Goal: Check status: Check status

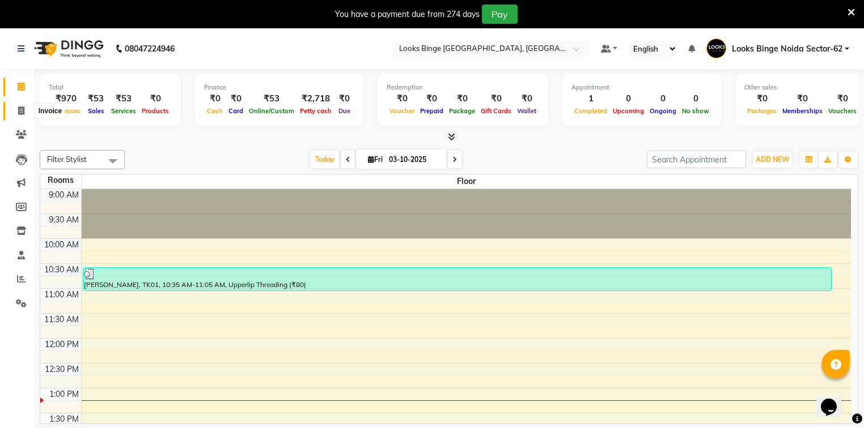
click at [21, 109] on icon at bounding box center [21, 111] width 6 height 9
select select "service"
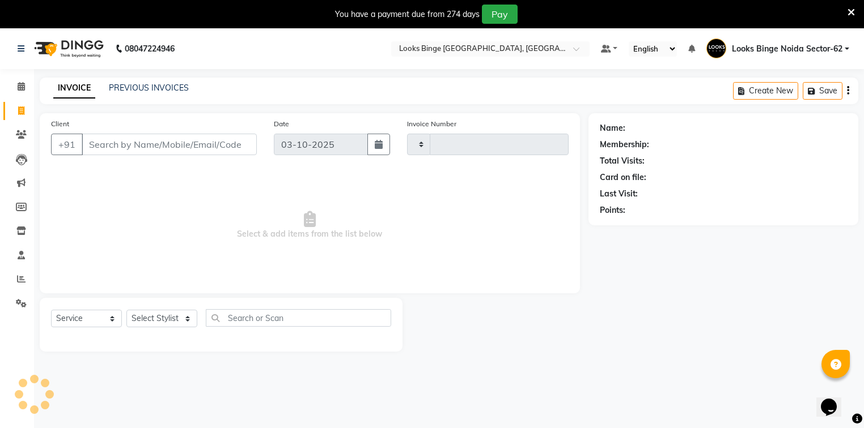
type input "2107"
select select "5378"
click at [161, 84] on link "PREVIOUS INVOICES" at bounding box center [149, 88] width 80 height 10
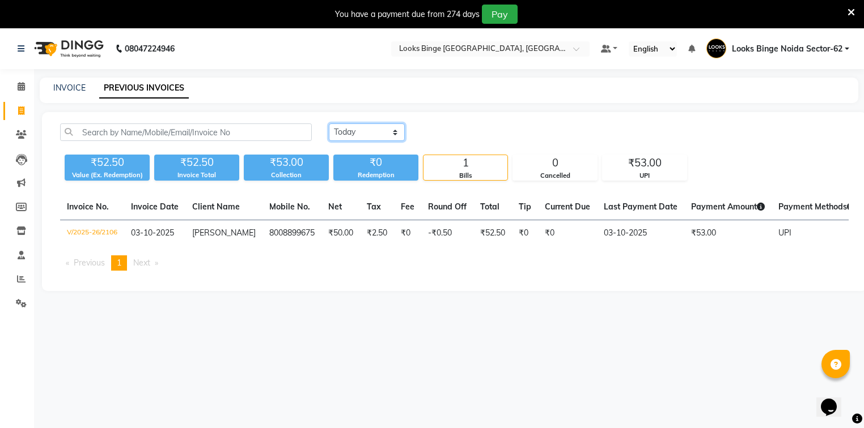
click at [383, 127] on select "[DATE] [DATE] Custom Range" at bounding box center [367, 133] width 76 height 18
select select "range"
click at [329, 124] on select "[DATE] [DATE] Custom Range" at bounding box center [367, 133] width 76 height 18
click at [448, 135] on input "03-10-2025" at bounding box center [458, 133] width 79 height 16
select select "10"
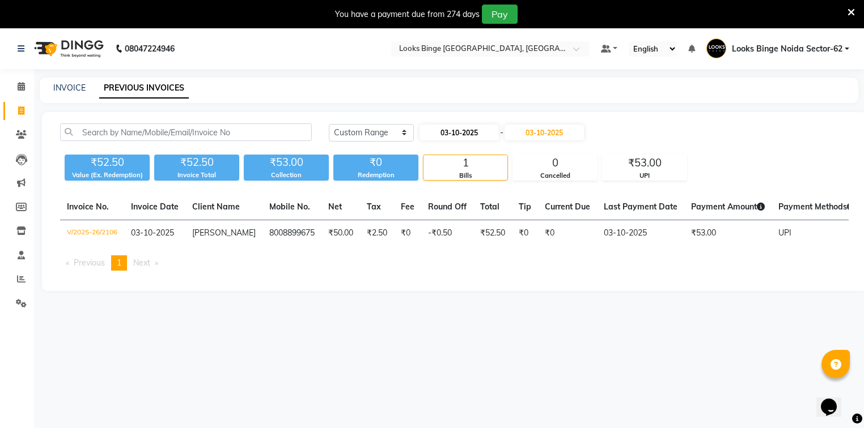
select select "2025"
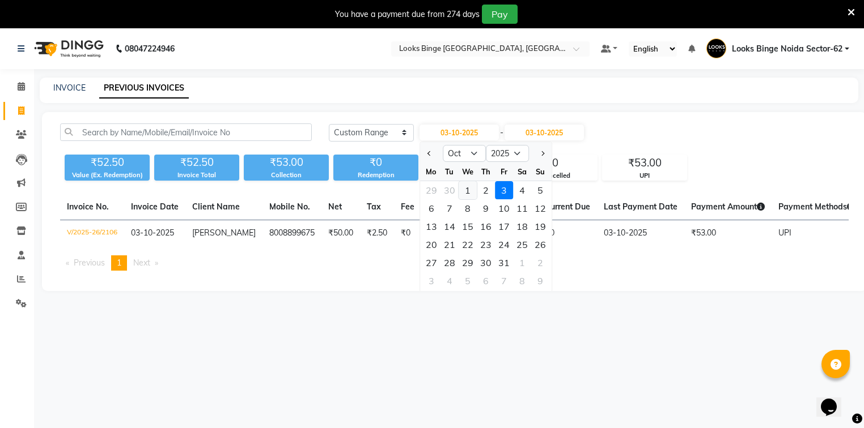
click at [470, 191] on div "1" at bounding box center [468, 190] width 18 height 18
type input "01-10-2025"
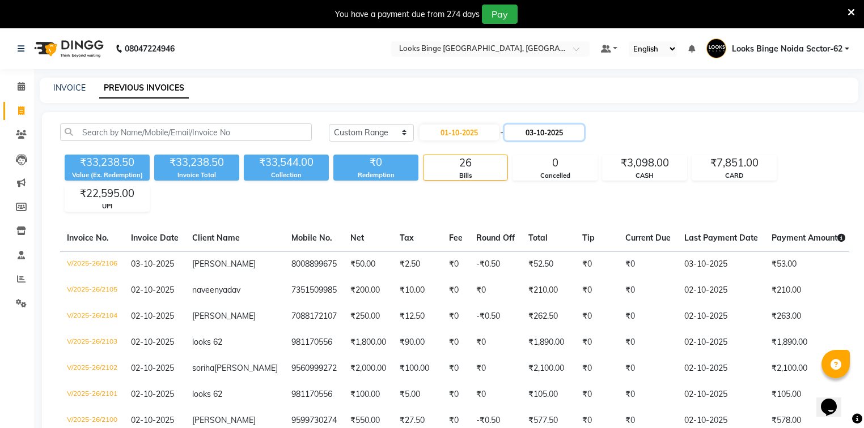
click at [530, 129] on input "03-10-2025" at bounding box center [543, 133] width 79 height 16
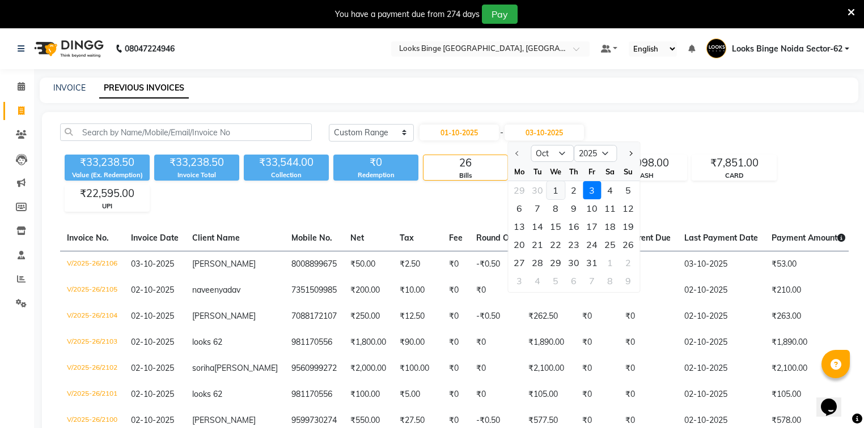
click at [554, 190] on div "1" at bounding box center [555, 190] width 18 height 18
type input "01-10-2025"
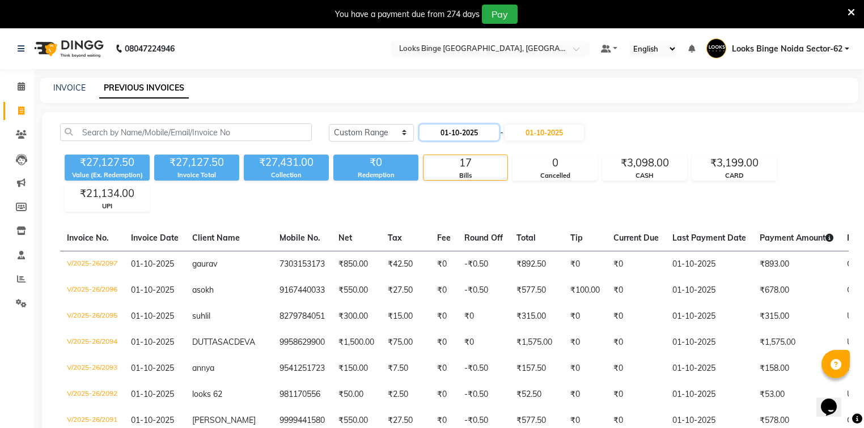
click at [448, 133] on input "01-10-2025" at bounding box center [458, 133] width 79 height 16
select select "10"
select select "2025"
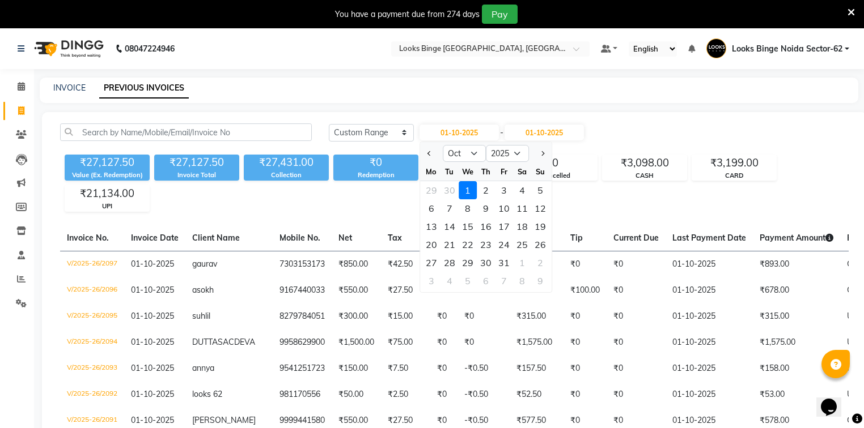
click at [482, 189] on div "2" at bounding box center [486, 190] width 18 height 18
type input "02-10-2025"
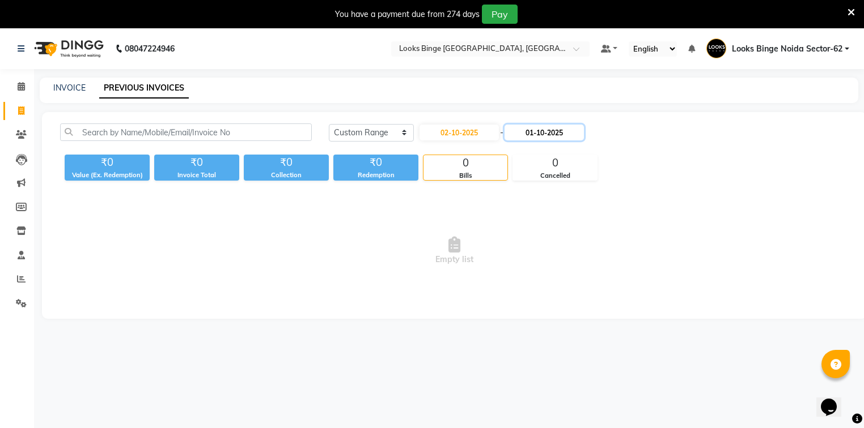
click at [537, 133] on input "01-10-2025" at bounding box center [543, 133] width 79 height 16
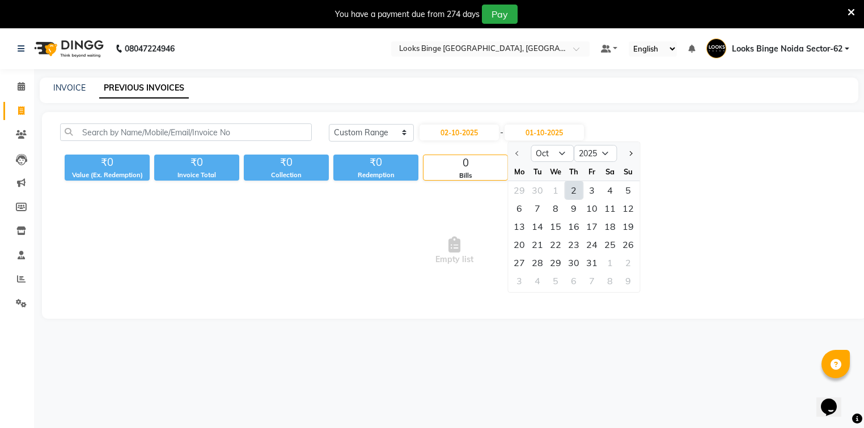
click at [580, 189] on div "2" at bounding box center [574, 190] width 18 height 18
type input "02-10-2025"
